Goal: Check status

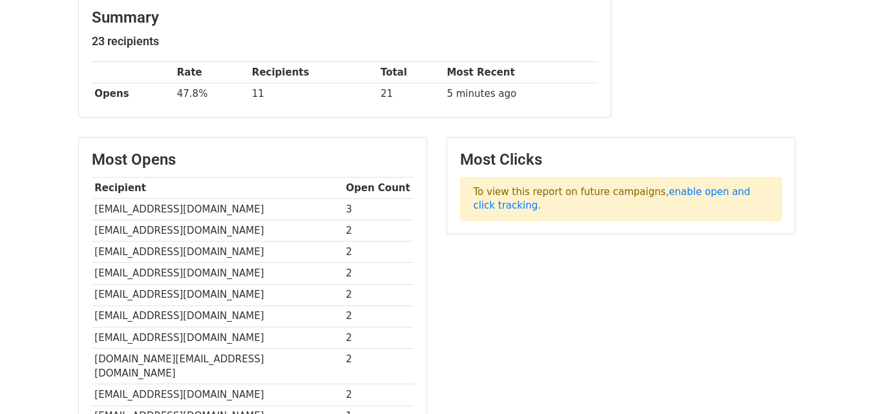
scroll to position [194, 0]
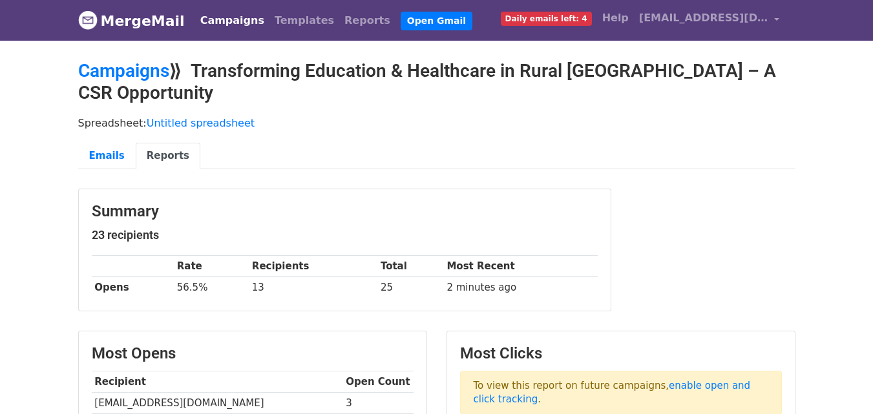
click at [524, 229] on h5 "23 recipients" at bounding box center [345, 235] width 506 height 14
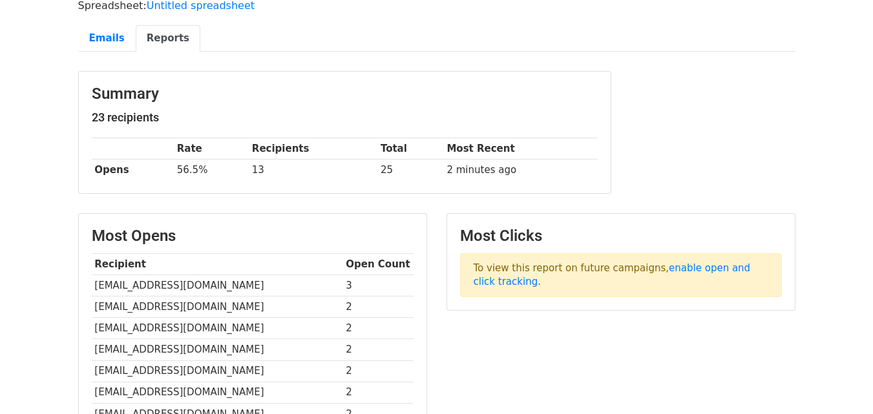
scroll to position [129, 0]
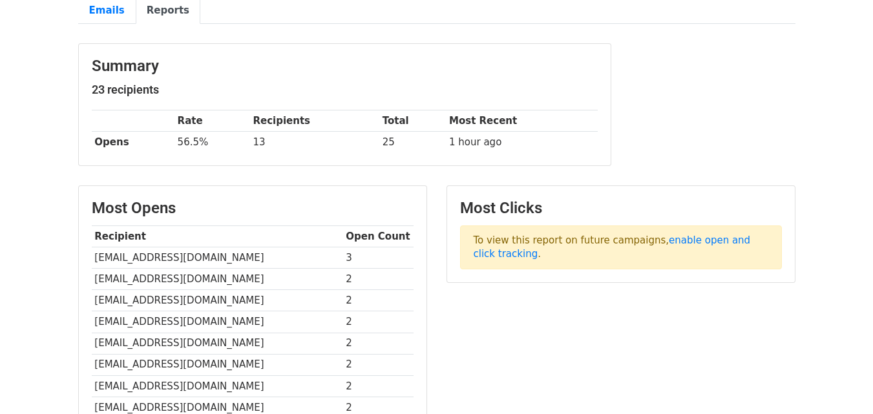
scroll to position [194, 0]
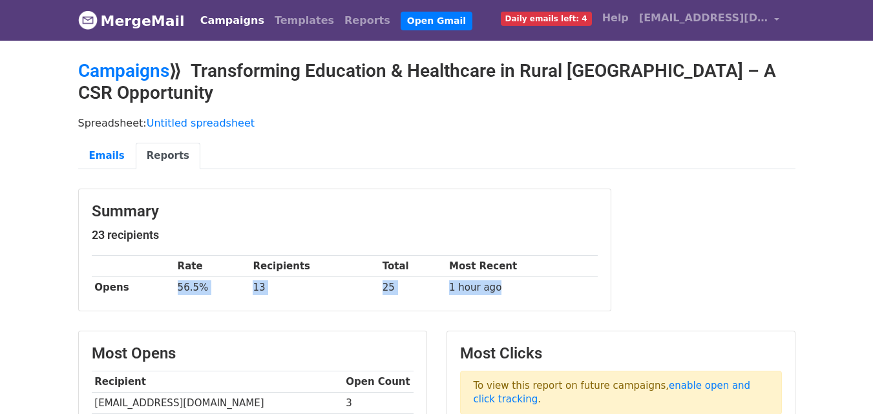
drag, startPoint x: 174, startPoint y: 287, endPoint x: 510, endPoint y: 280, distance: 335.3
click at [510, 280] on tr "Opens 56.5% 13 25 1 hour ago" at bounding box center [345, 287] width 506 height 21
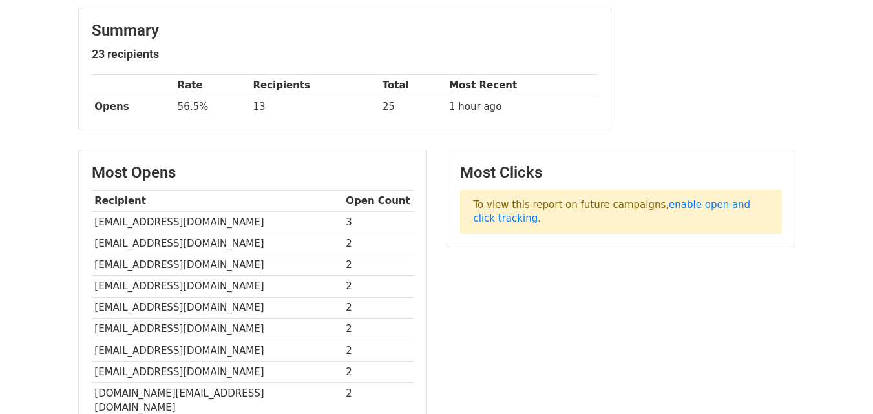
scroll to position [245, 0]
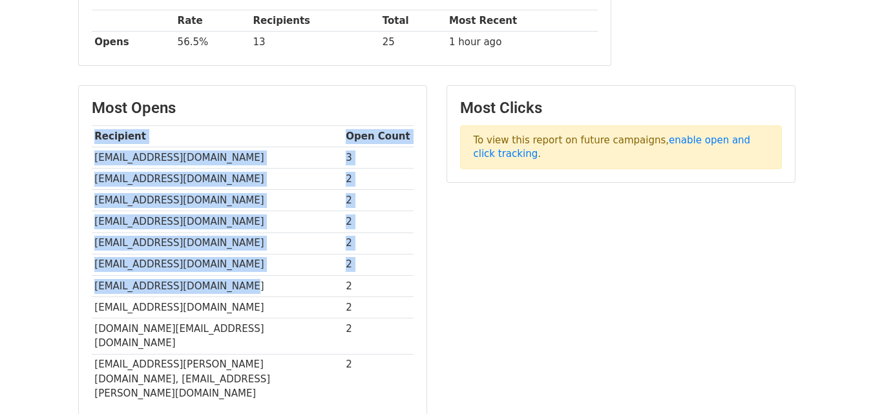
drag, startPoint x: 418, startPoint y: 350, endPoint x: 196, endPoint y: 286, distance: 231.4
click at [205, 289] on div "Most Opens Recipient Open Count [EMAIL_ADDRESS][DOMAIN_NAME] 3 [EMAIL_ADDRESS][…" at bounding box center [253, 251] width 348 height 331
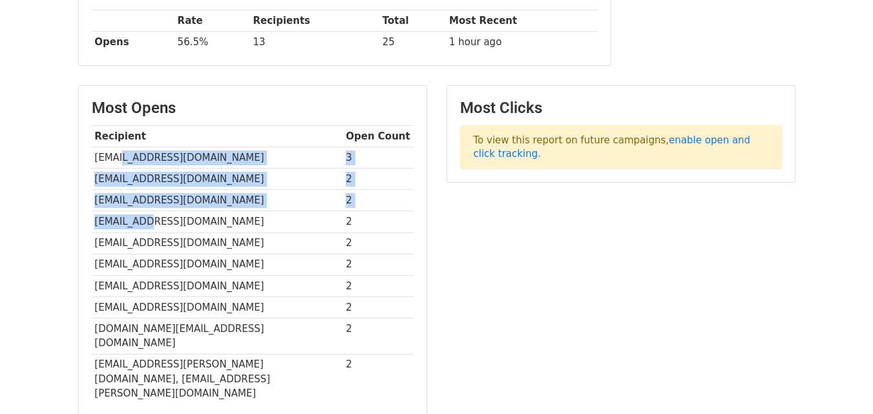
drag, startPoint x: 145, startPoint y: 210, endPoint x: 113, endPoint y: 165, distance: 54.7
click at [113, 165] on tbody "Recipient Open Count [EMAIL_ADDRESS][DOMAIN_NAME] 3 [EMAIL_ADDRESS][DOMAIN_NAME…" at bounding box center [253, 265] width 322 height 278
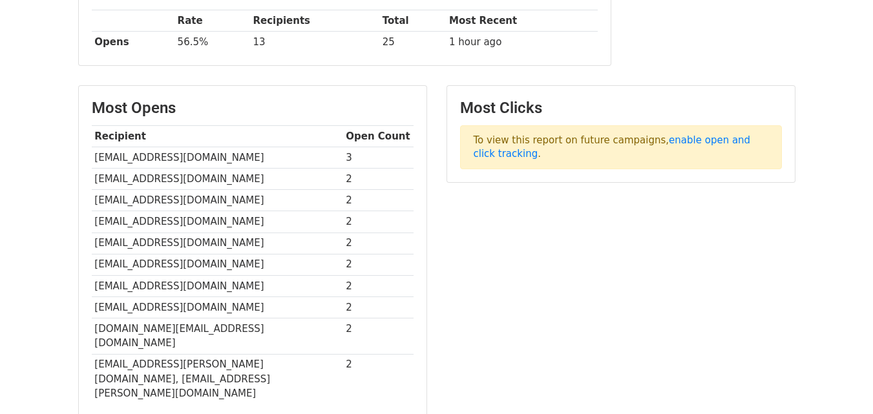
click at [241, 270] on td "[EMAIL_ADDRESS][DOMAIN_NAME]" at bounding box center [217, 264] width 251 height 21
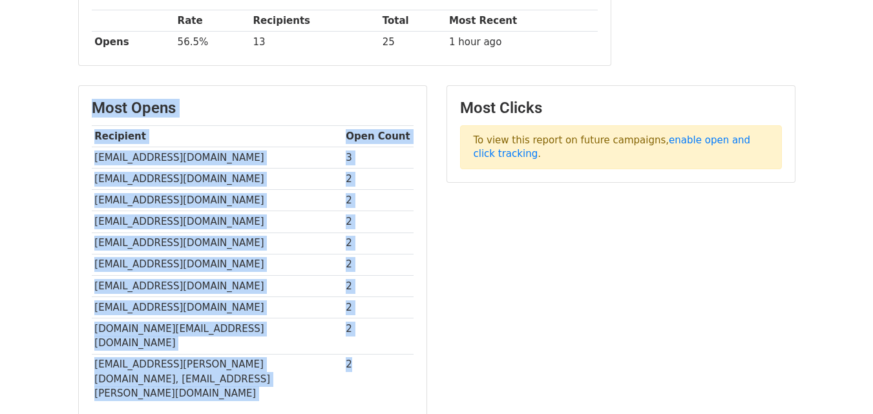
drag, startPoint x: 89, startPoint y: 101, endPoint x: 360, endPoint y: 347, distance: 365.9
click at [360, 347] on div "Most Opens Recipient Open Count [EMAIL_ADDRESS][DOMAIN_NAME] 3 [EMAIL_ADDRESS][…" at bounding box center [253, 251] width 348 height 331
click at [360, 354] on td "2" at bounding box center [378, 379] width 70 height 50
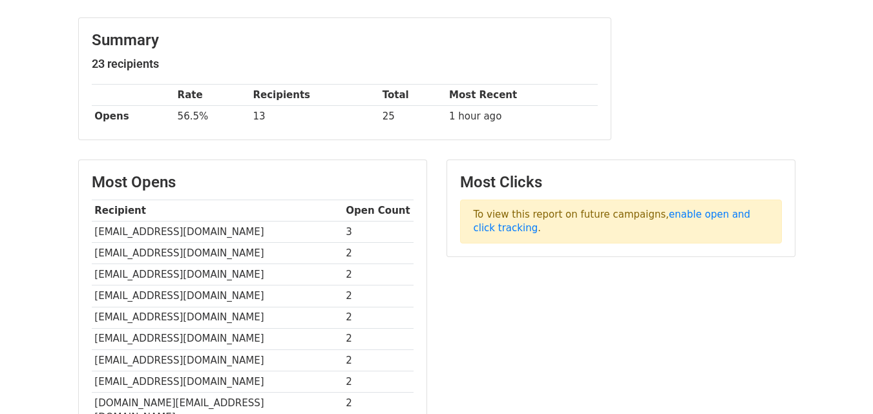
scroll to position [258, 0]
